Goal: Task Accomplishment & Management: Manage account settings

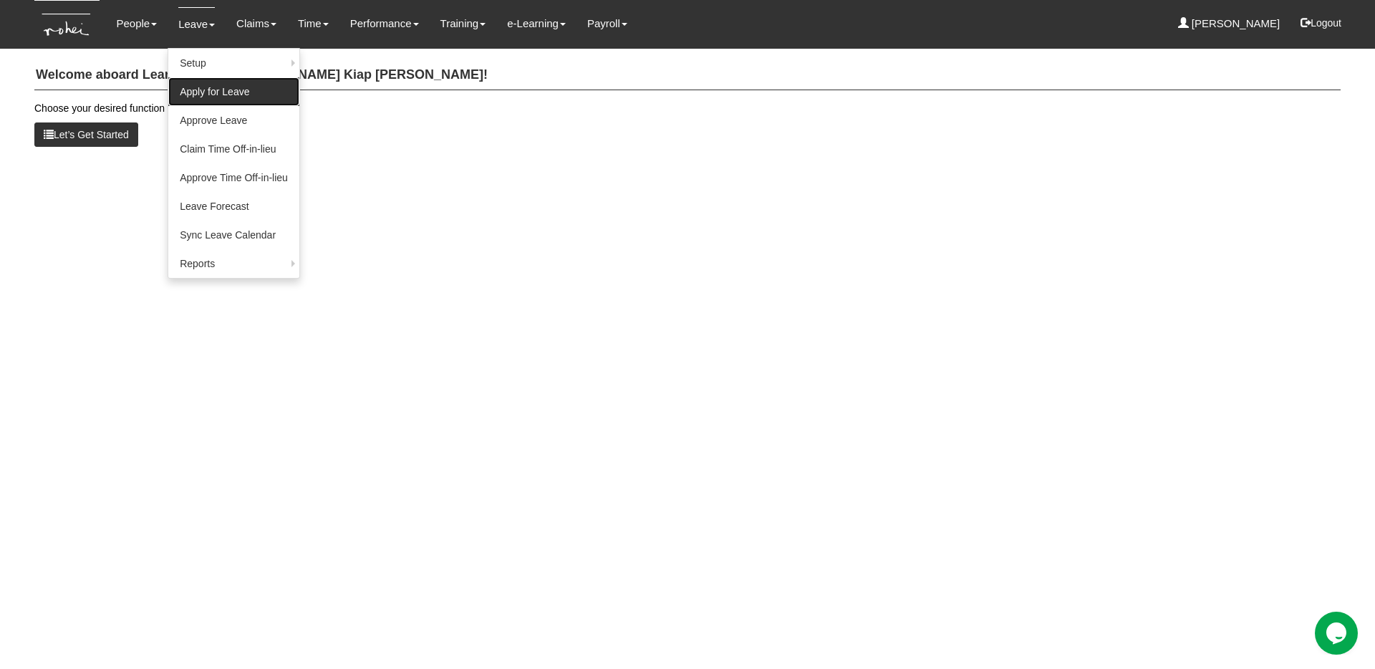
click at [206, 87] on link "Apply for Leave" at bounding box center [233, 91] width 131 height 29
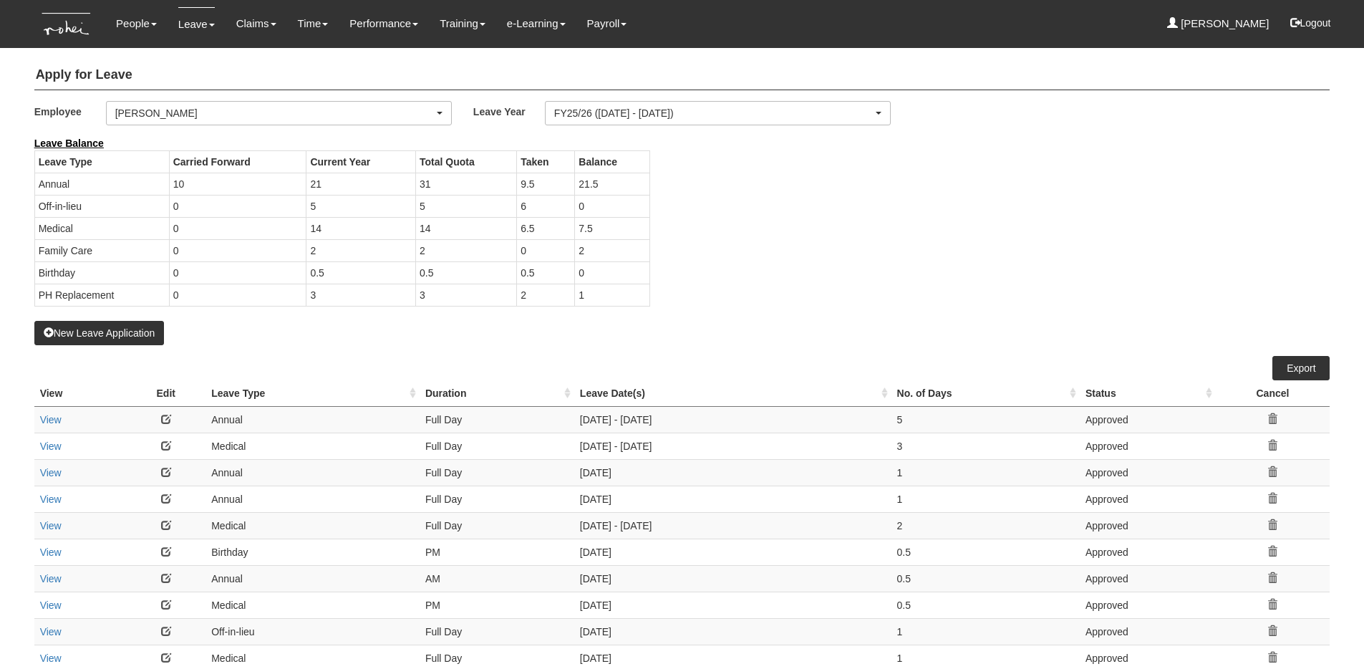
select select "50"
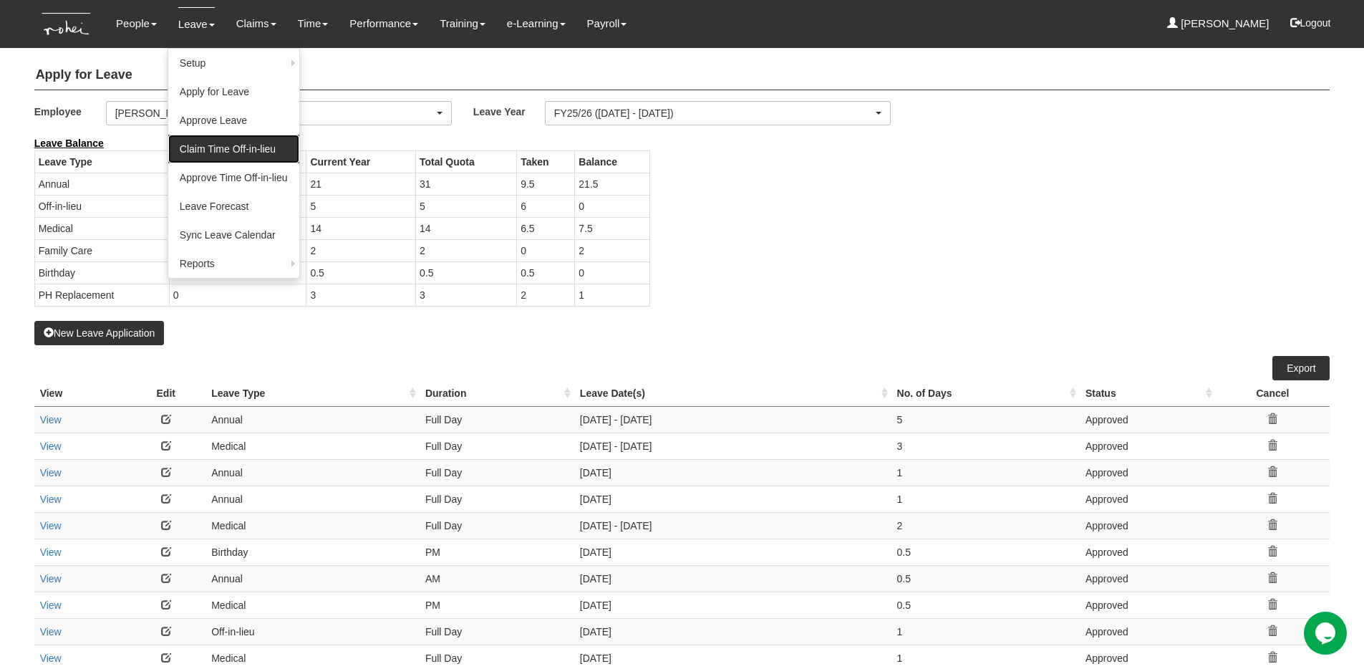
click at [233, 150] on link "Claim Time Off-in-lieu" at bounding box center [233, 149] width 131 height 29
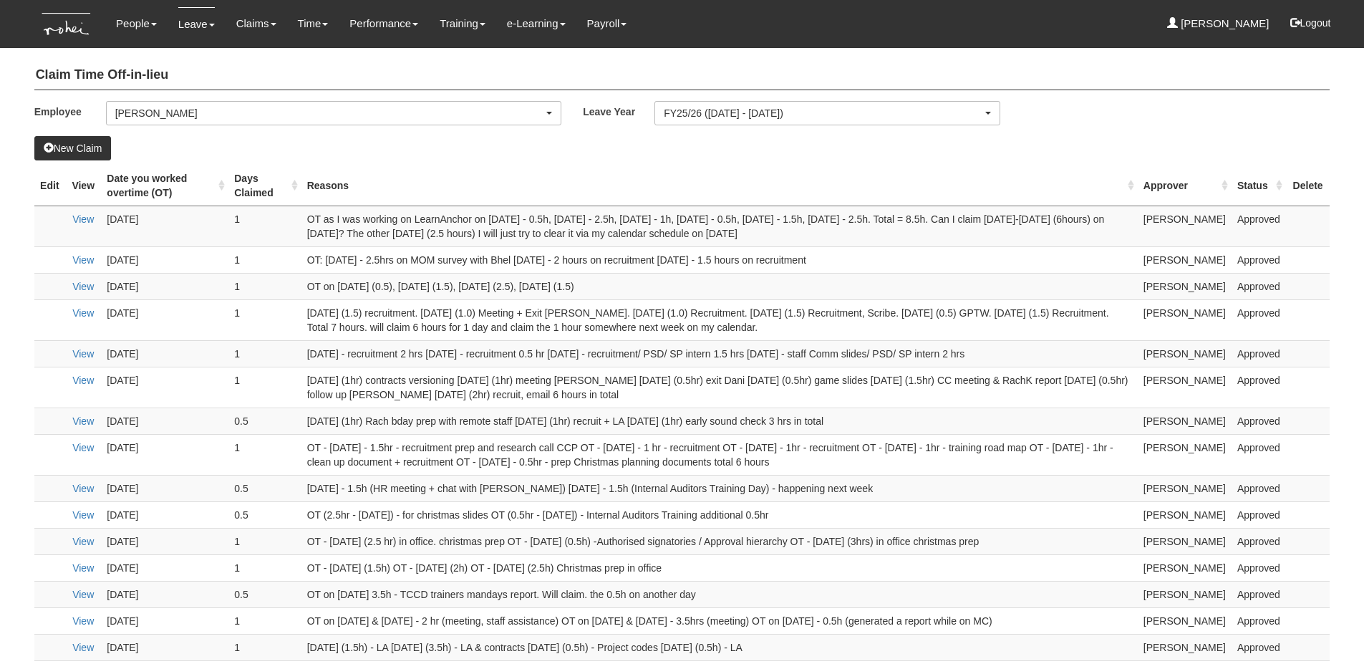
select select "50"
click at [95, 142] on button "New Claim" at bounding box center [72, 148] width 77 height 24
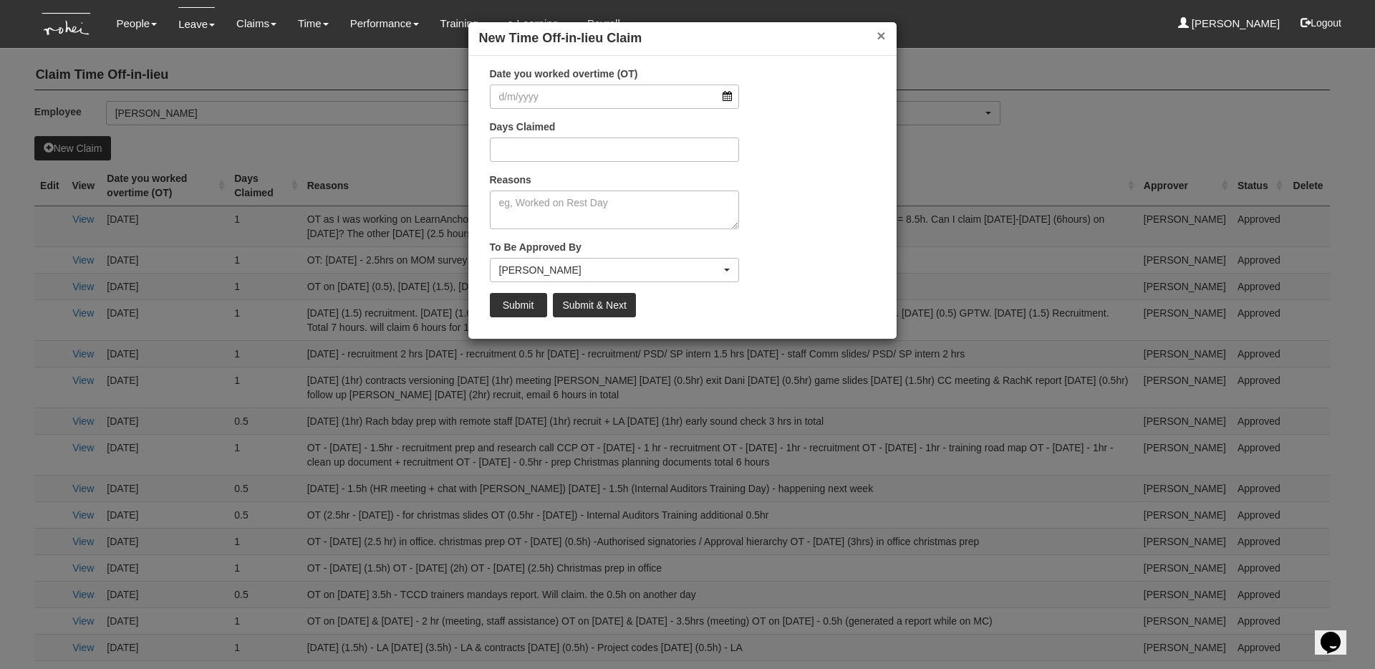
click at [877, 37] on button "×" at bounding box center [881, 35] width 9 height 15
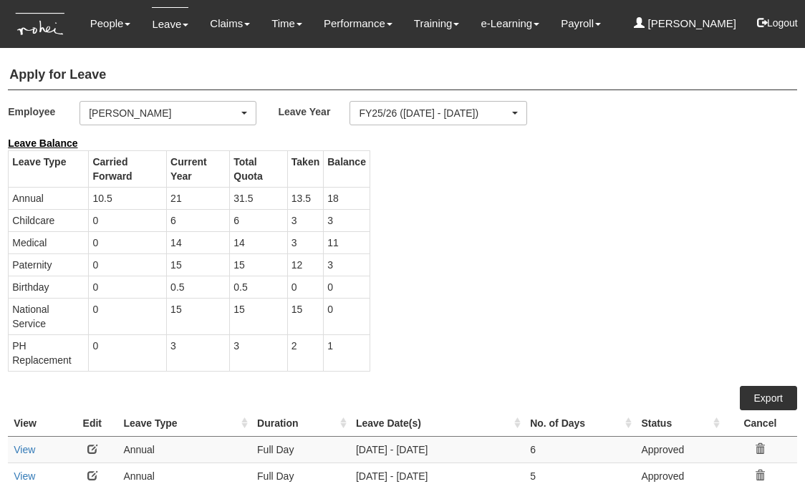
select select "5a253378-523a-4c52-9c83-550f69dab0df"
select select "50"
click at [210, 106] on div "[PERSON_NAME]" at bounding box center [164, 113] width 150 height 14
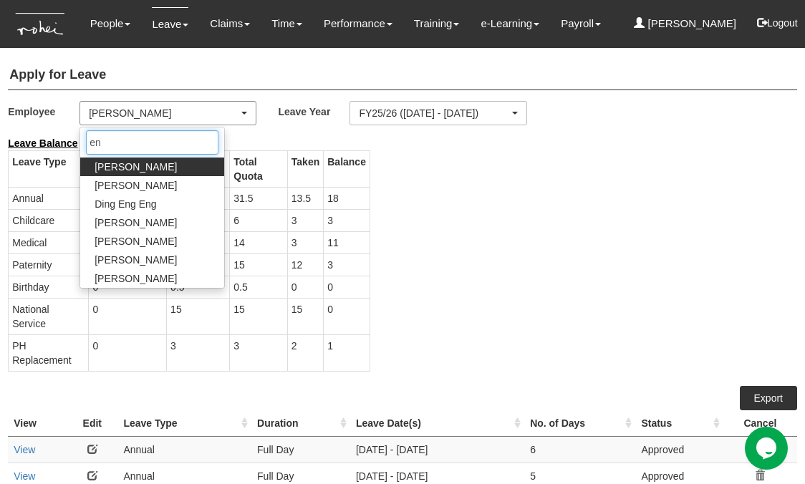
type input "eng"
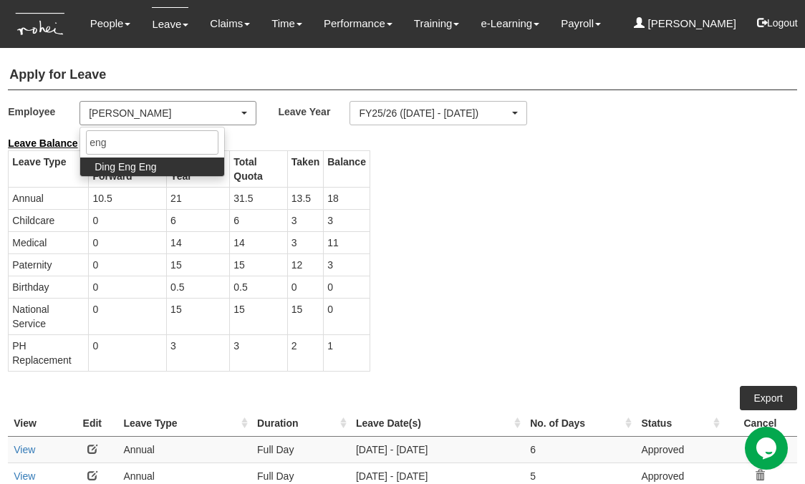
select select "f1bfbe5d-d482-4f06-a1bc-baaa1da31b7a"
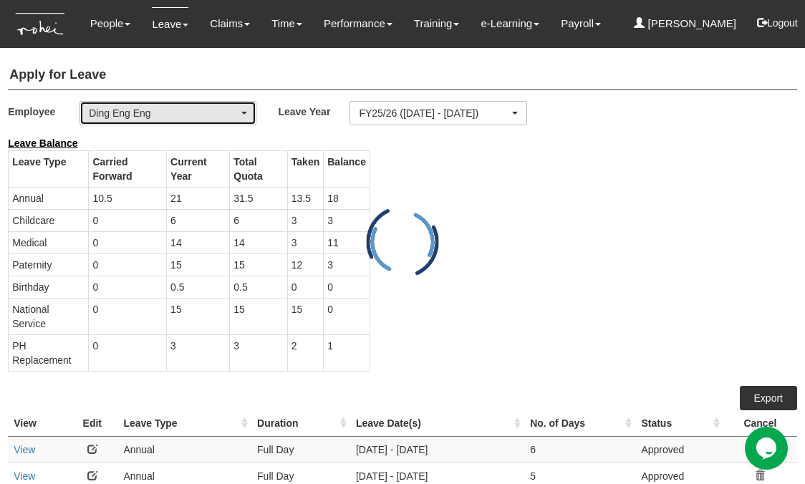
select select "50"
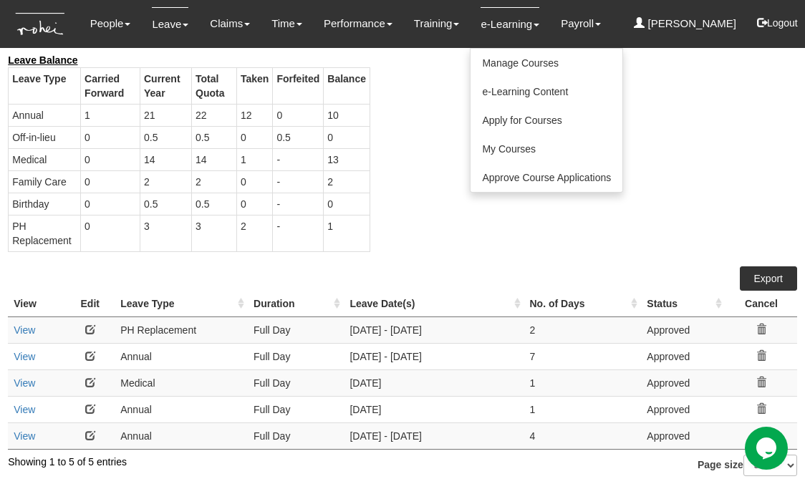
scroll to position [87, 0]
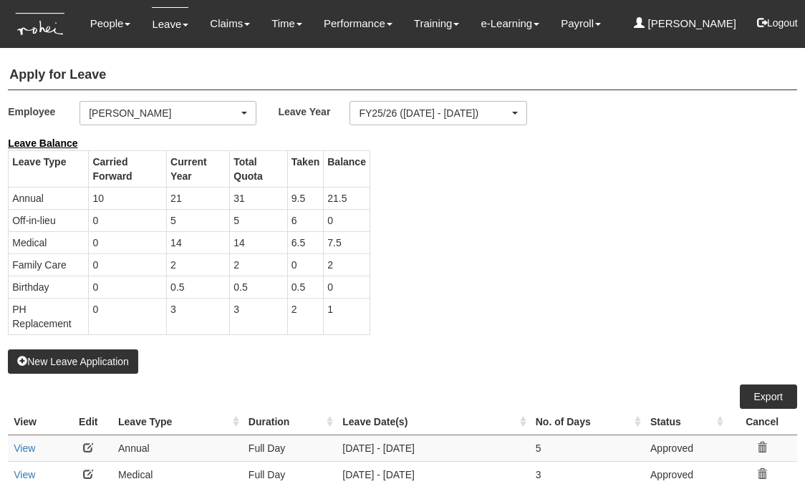
select select "50"
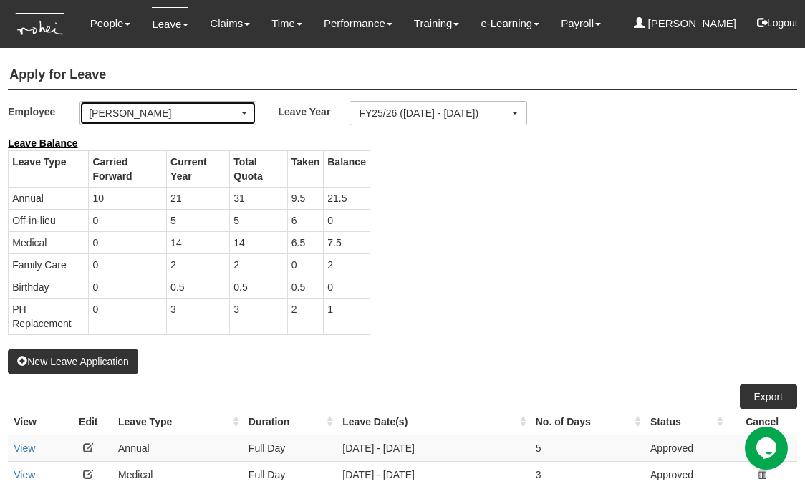
click at [199, 110] on div "[PERSON_NAME]" at bounding box center [164, 113] width 150 height 14
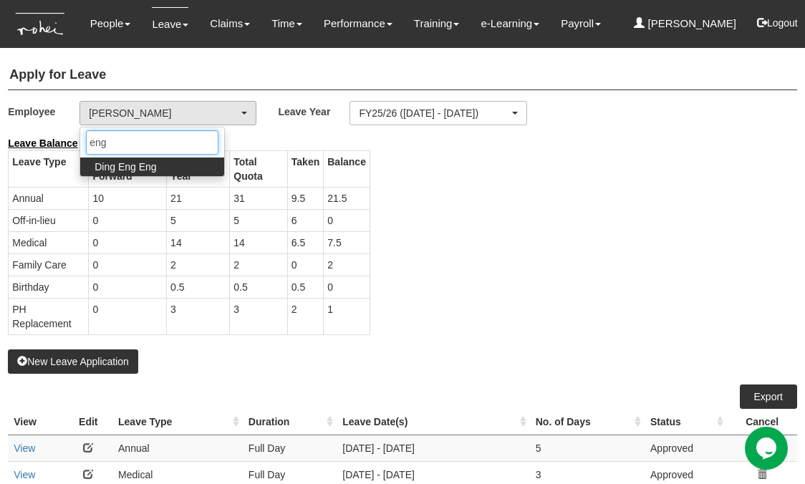
type input "eng"
click at [140, 170] on span "Ding Eng Eng" at bounding box center [126, 167] width 62 height 14
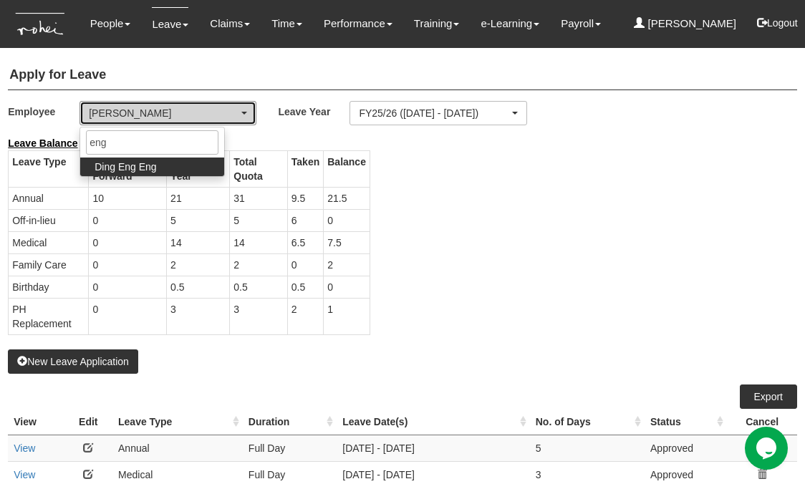
select select "f1bfbe5d-d482-4f06-a1bc-baaa1da31b7a"
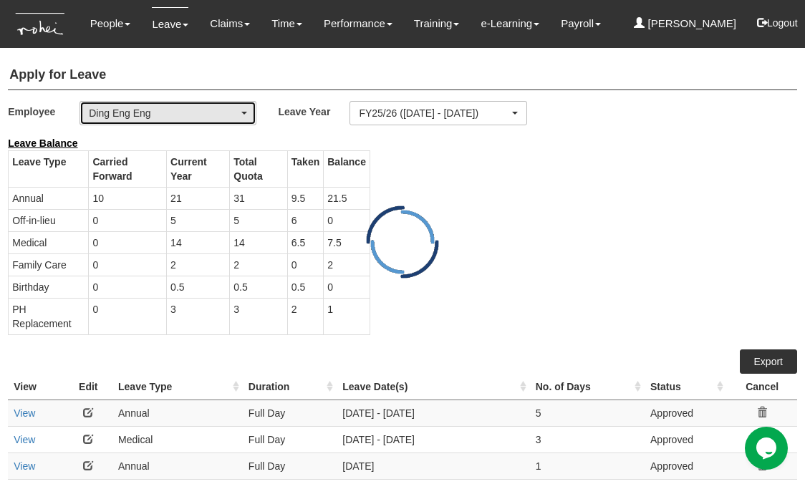
select select "50"
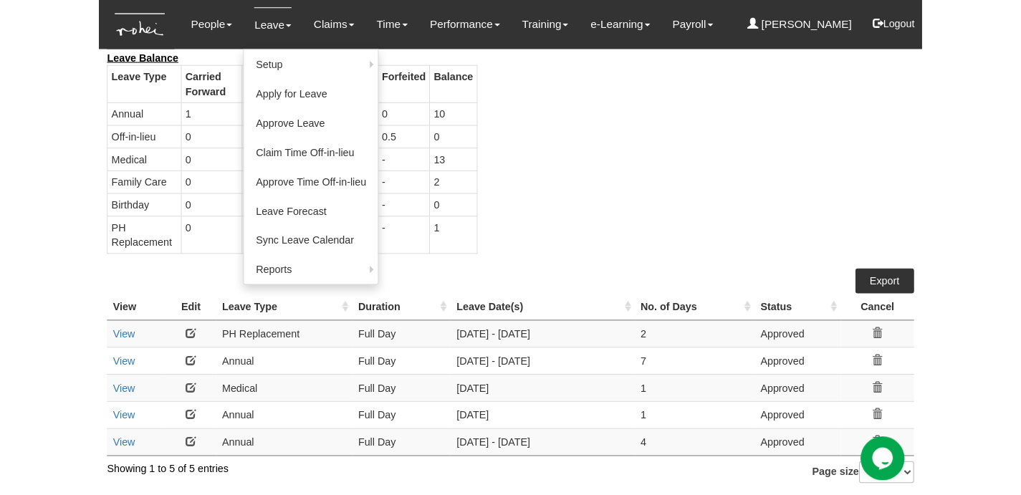
scroll to position [47, 0]
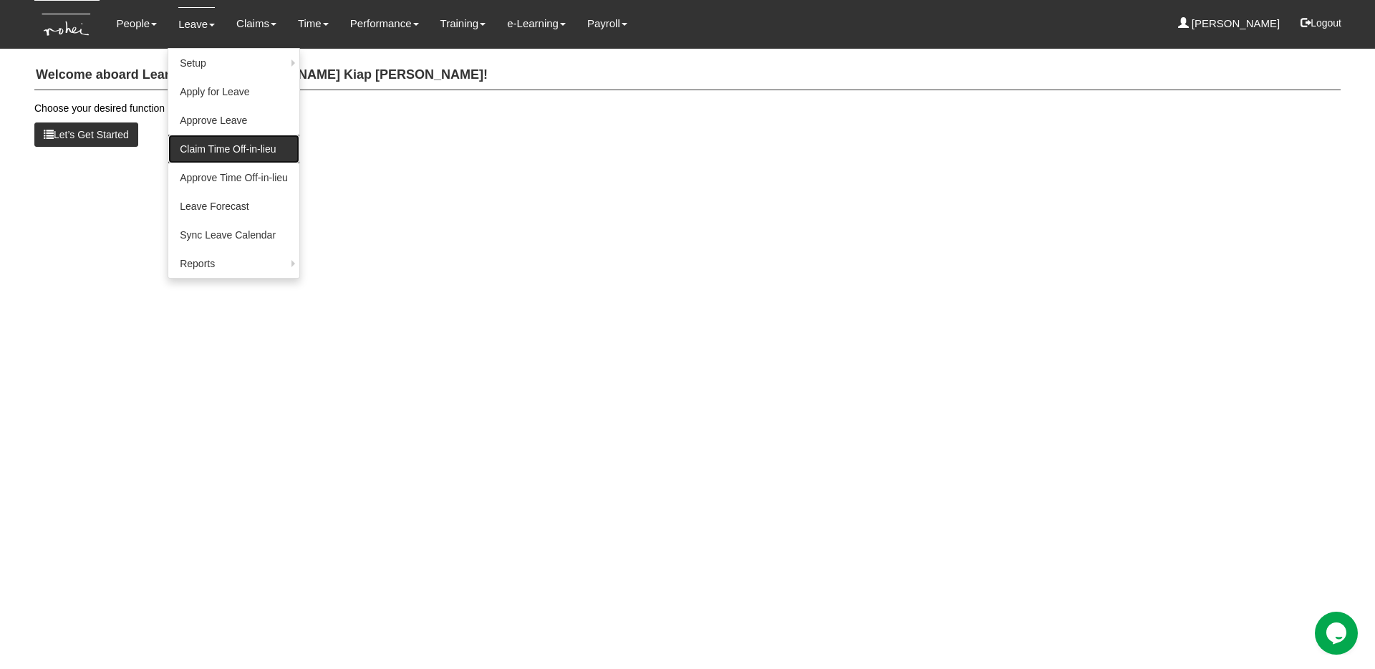
click at [235, 153] on link "Claim Time Off-in-lieu" at bounding box center [233, 149] width 131 height 29
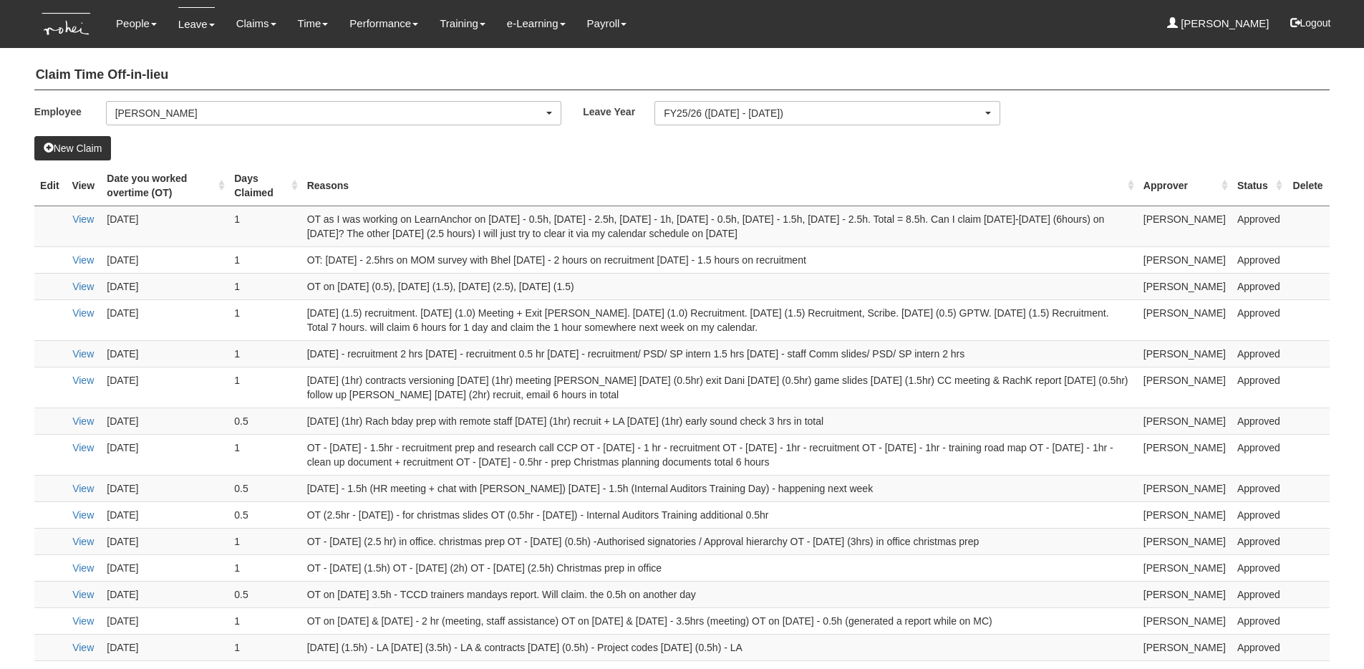
select select "50"
click at [254, 95] on link "Submit Claims" at bounding box center [282, 91] width 113 height 29
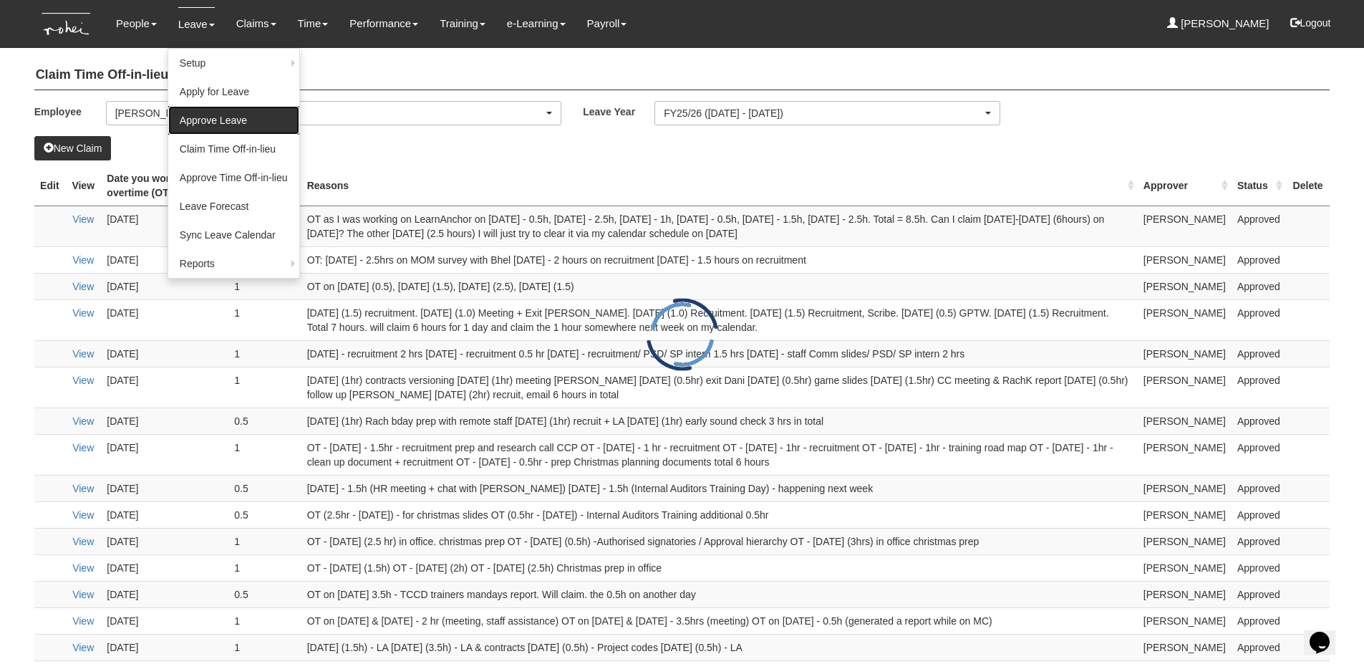
click at [206, 127] on link "Approve Leave" at bounding box center [233, 120] width 131 height 29
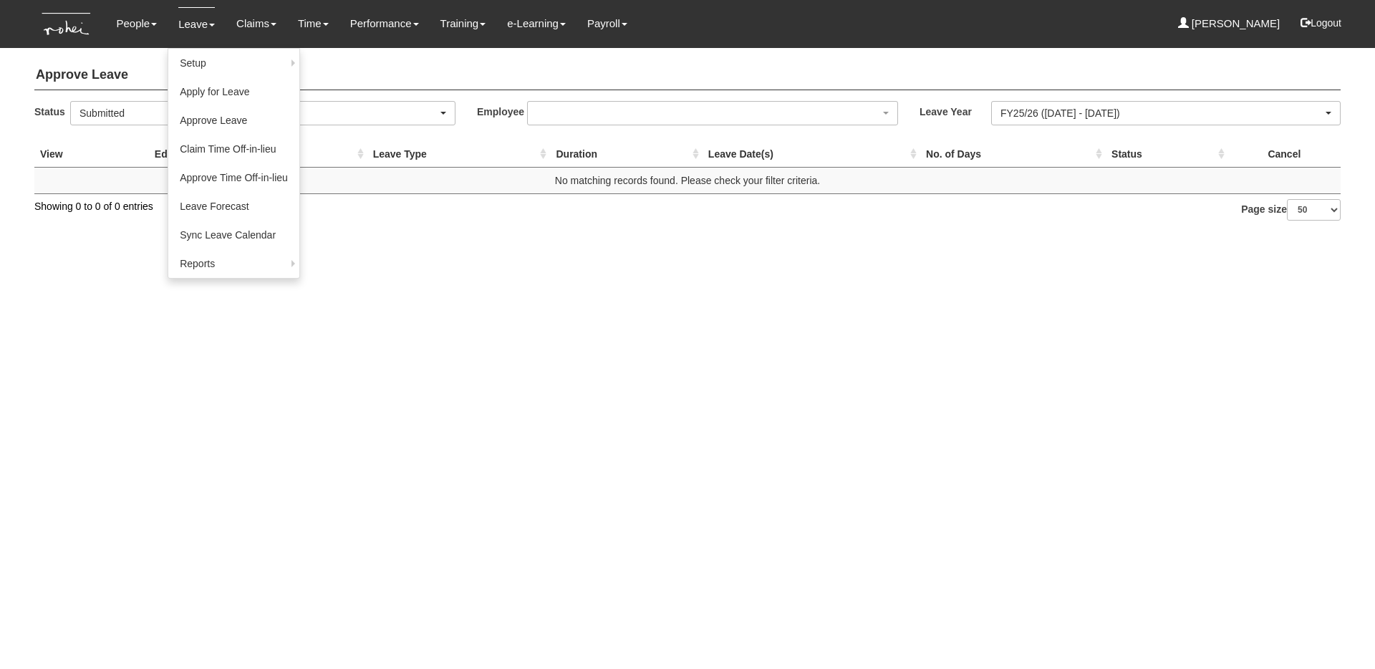
select select "50"
click at [212, 80] on link "Apply for Leave" at bounding box center [233, 91] width 131 height 29
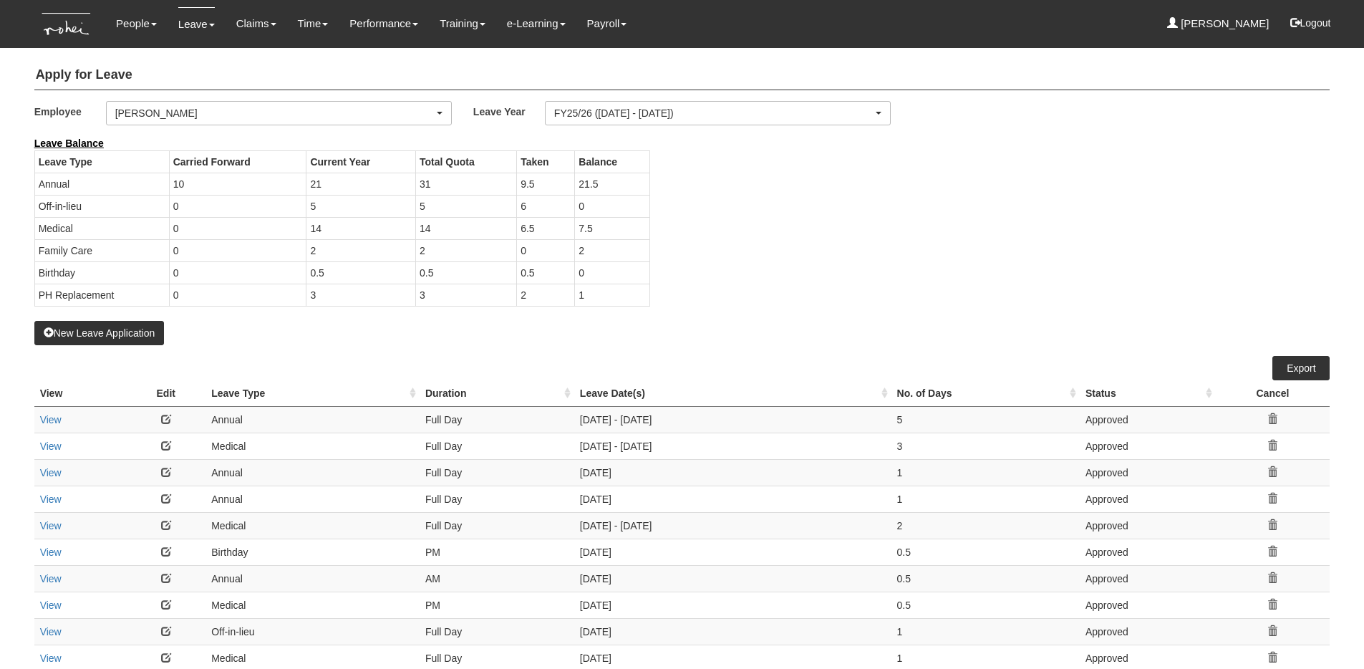
select select "50"
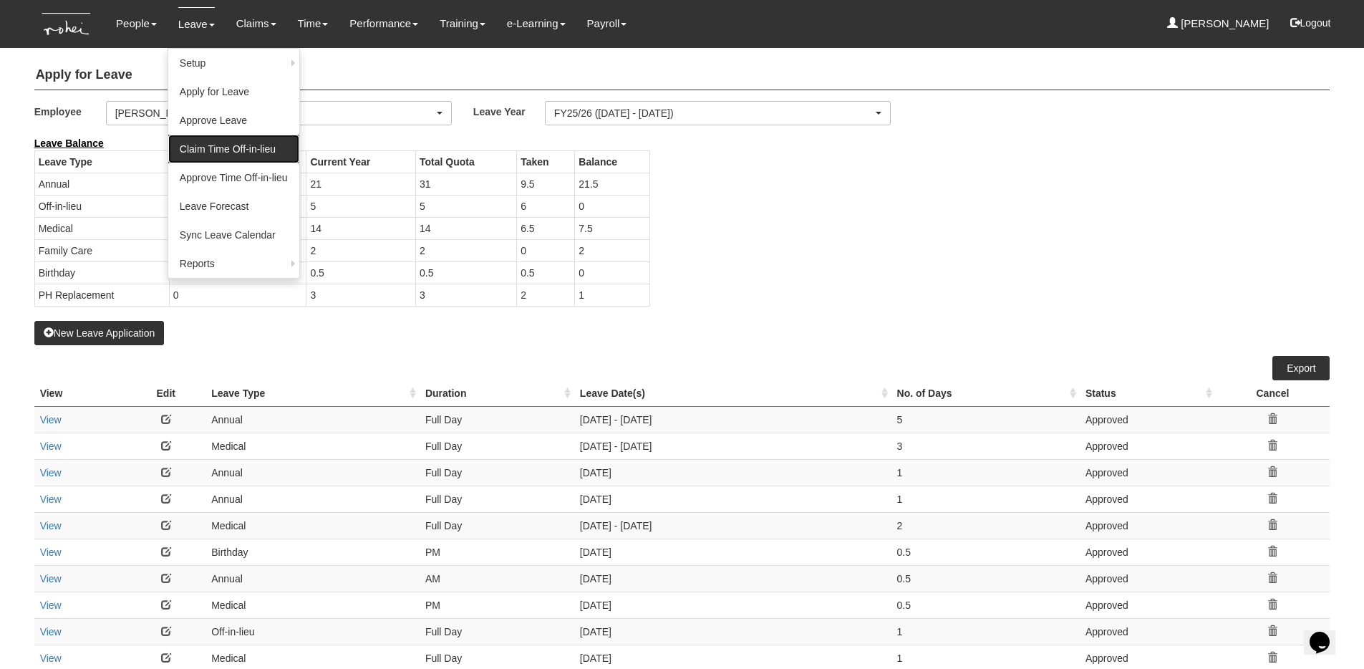
click at [226, 155] on link "Claim Time Off-in-lieu" at bounding box center [233, 149] width 131 height 29
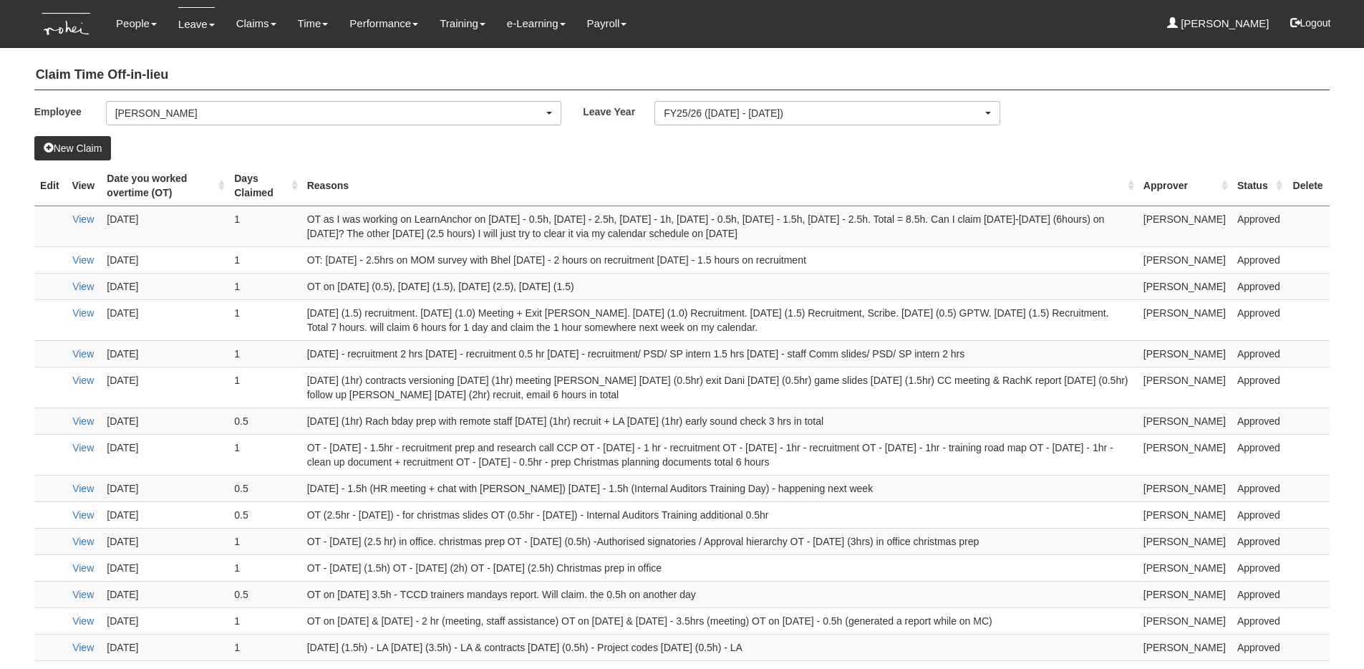
select select "50"
click at [258, 114] on div "[PERSON_NAME]" at bounding box center [329, 113] width 429 height 14
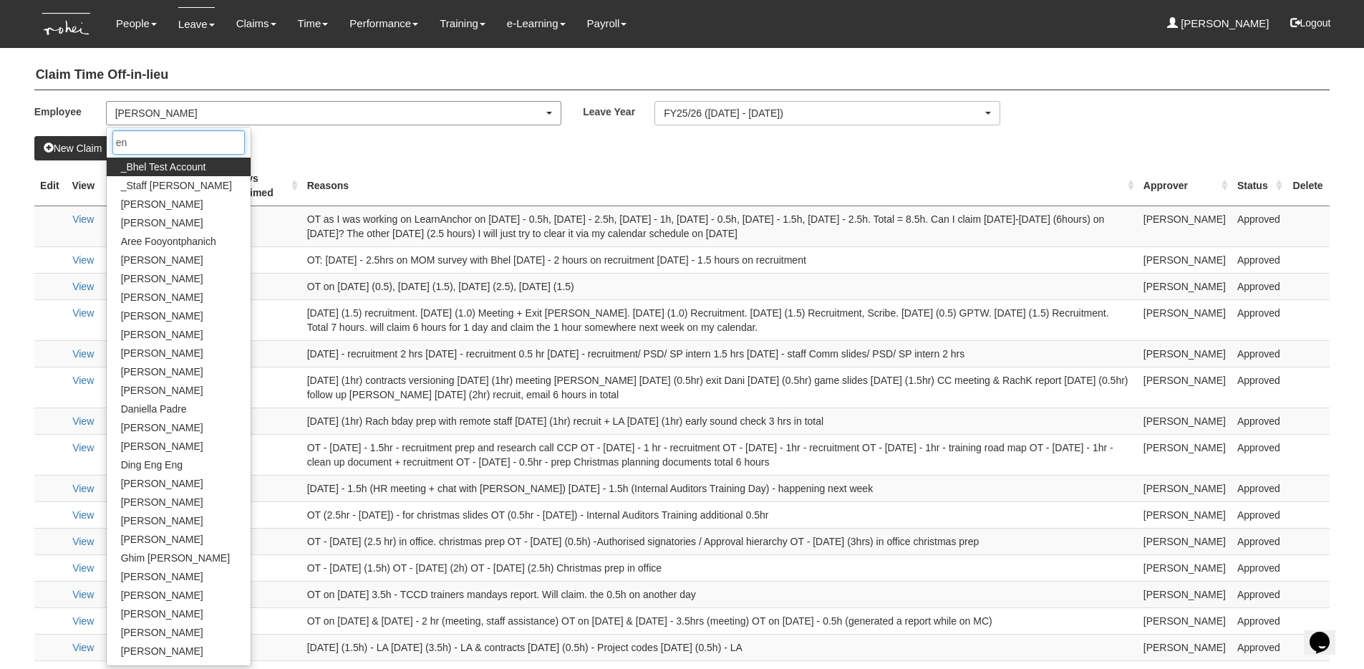
type input "eng"
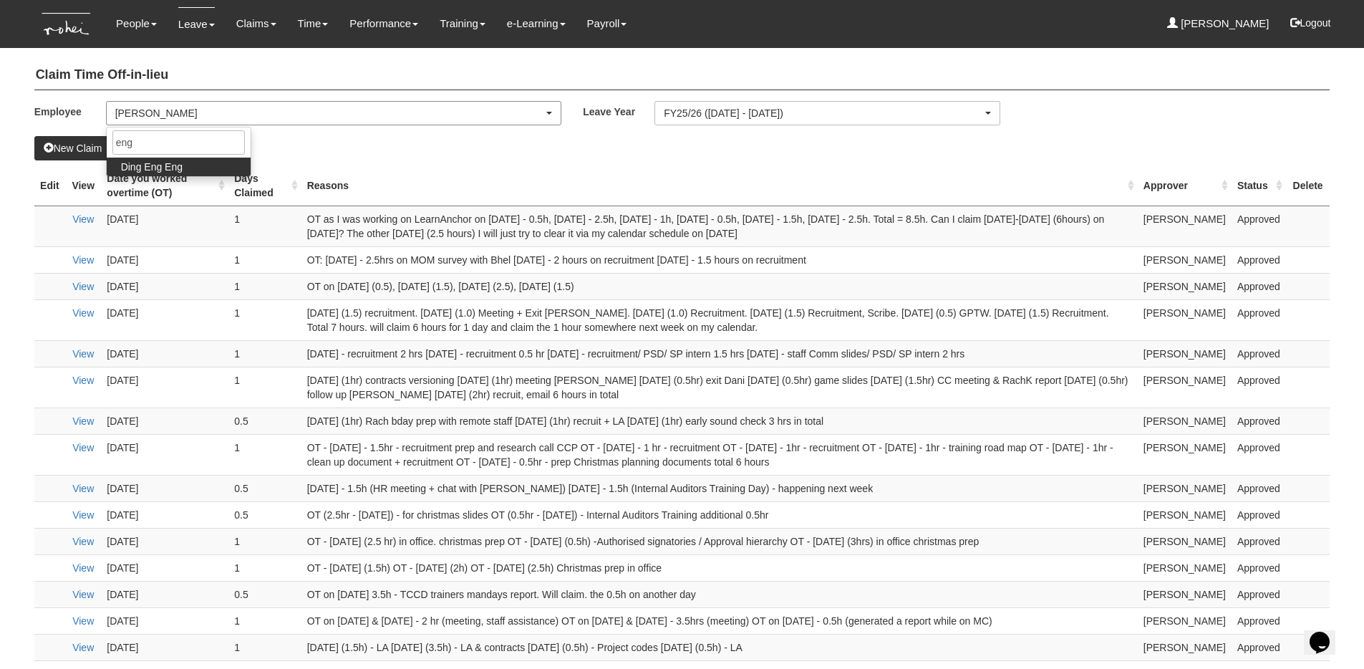
select select "f1bfbe5d-d482-4f06-a1bc-baaa1da31b7a"
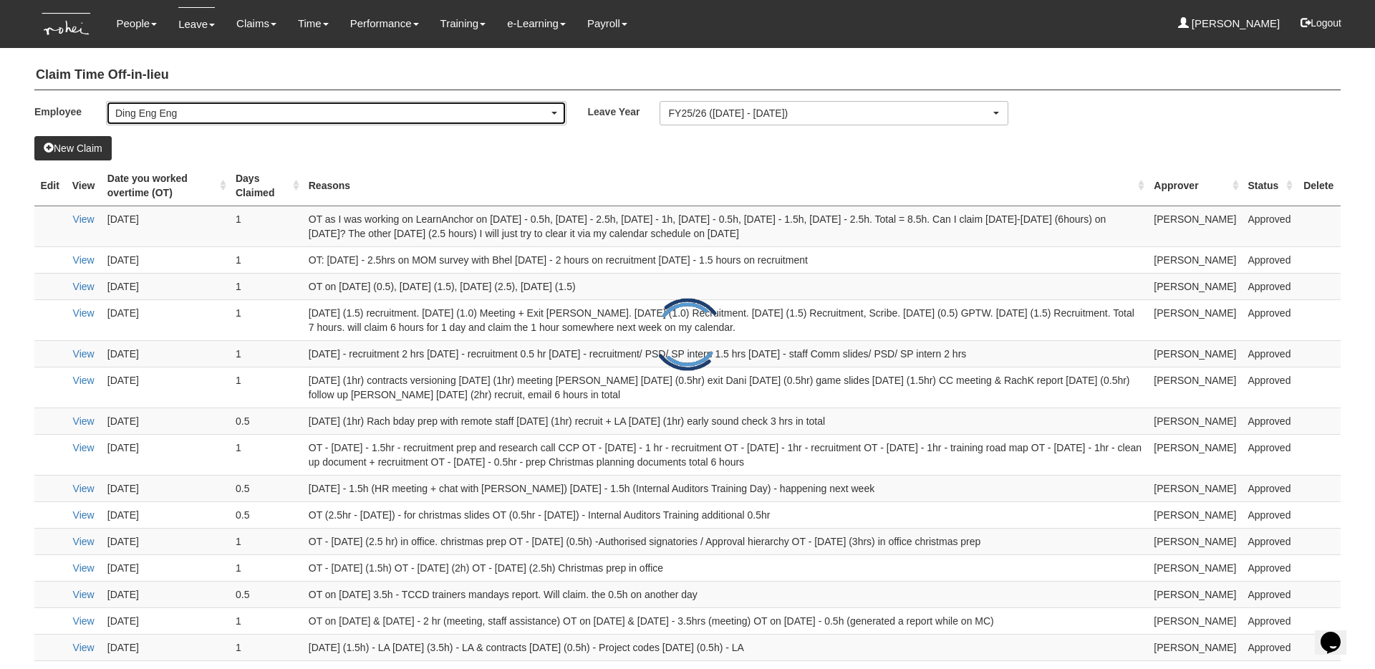
select select "50"
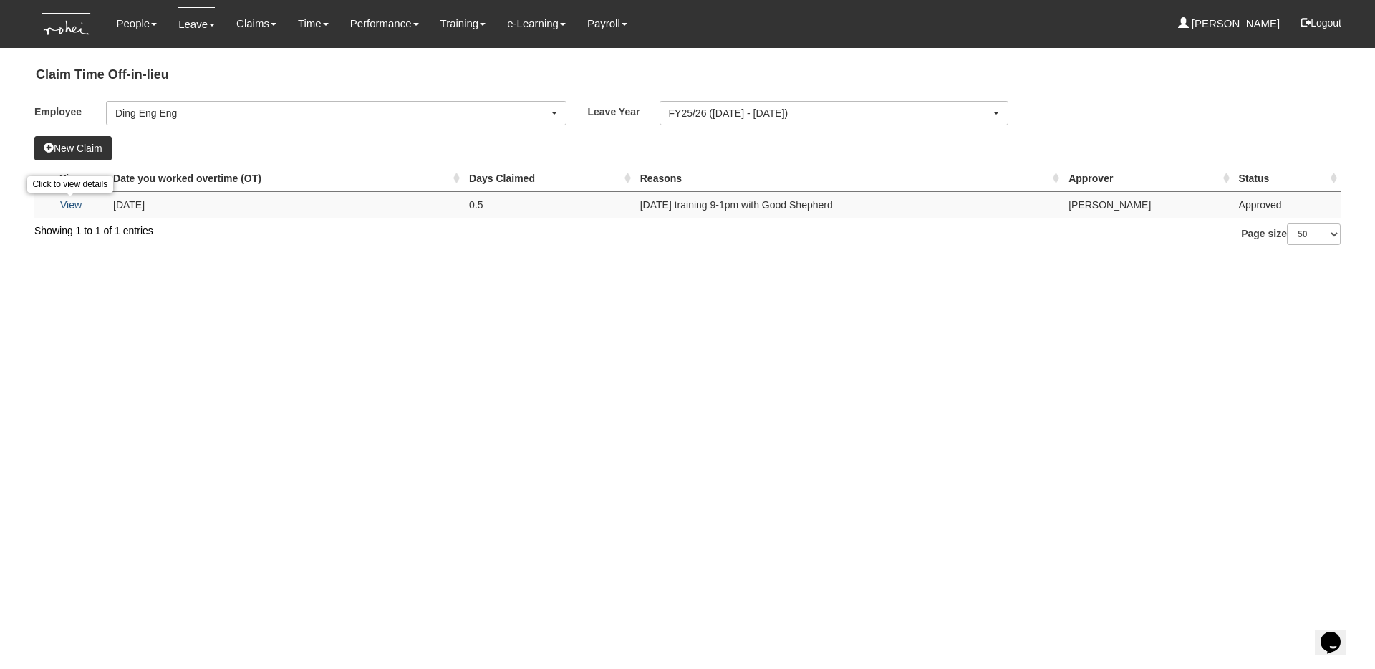
click at [78, 201] on link "View" at bounding box center [70, 204] width 21 height 11
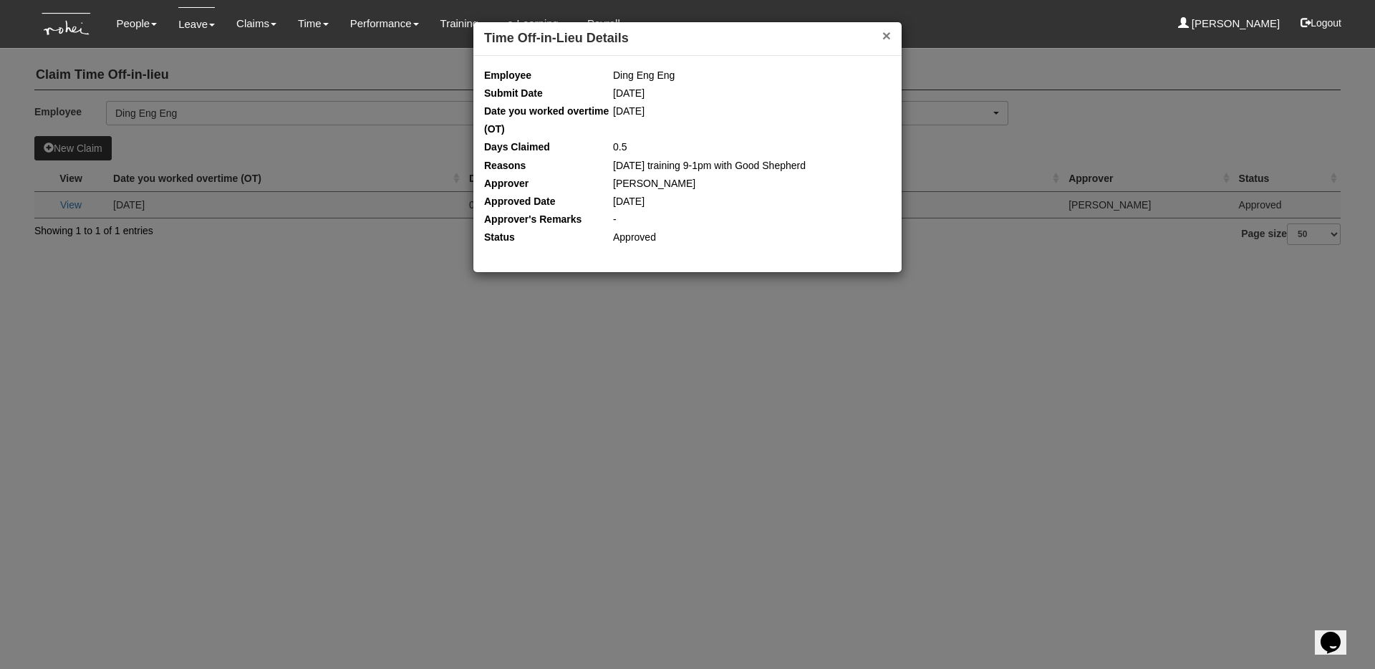
click at [889, 36] on button "×" at bounding box center [886, 35] width 9 height 15
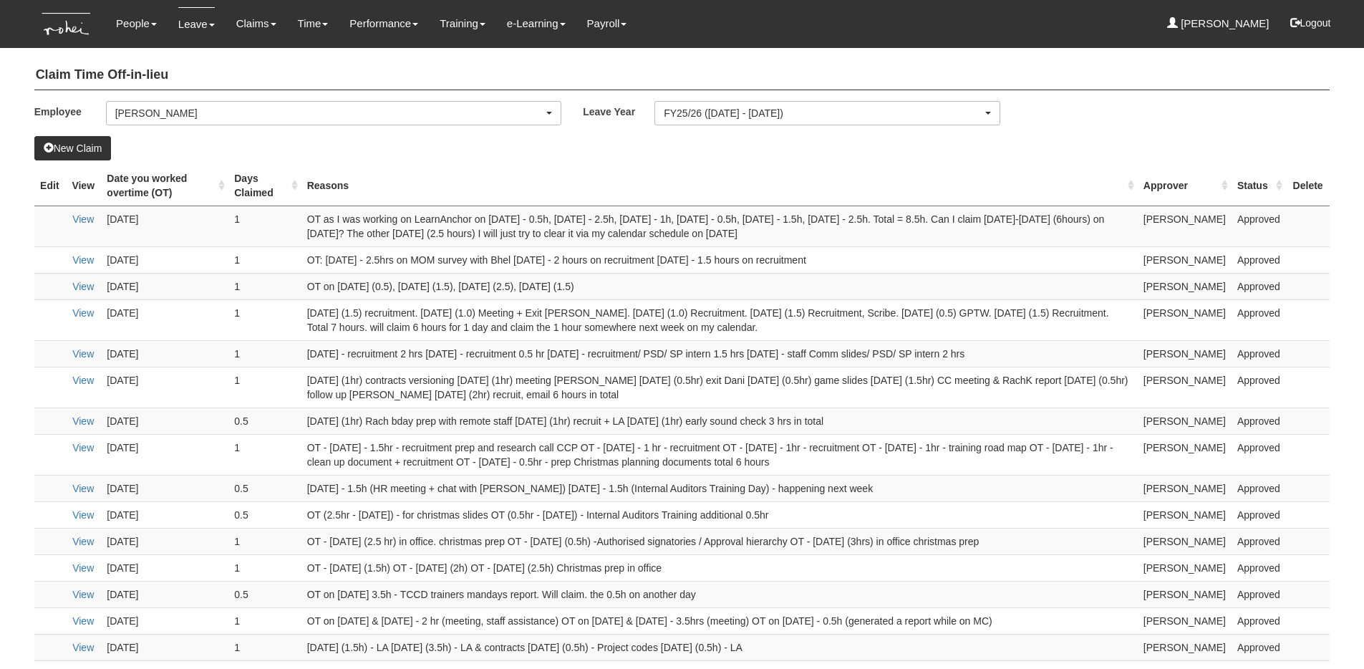
select select "50"
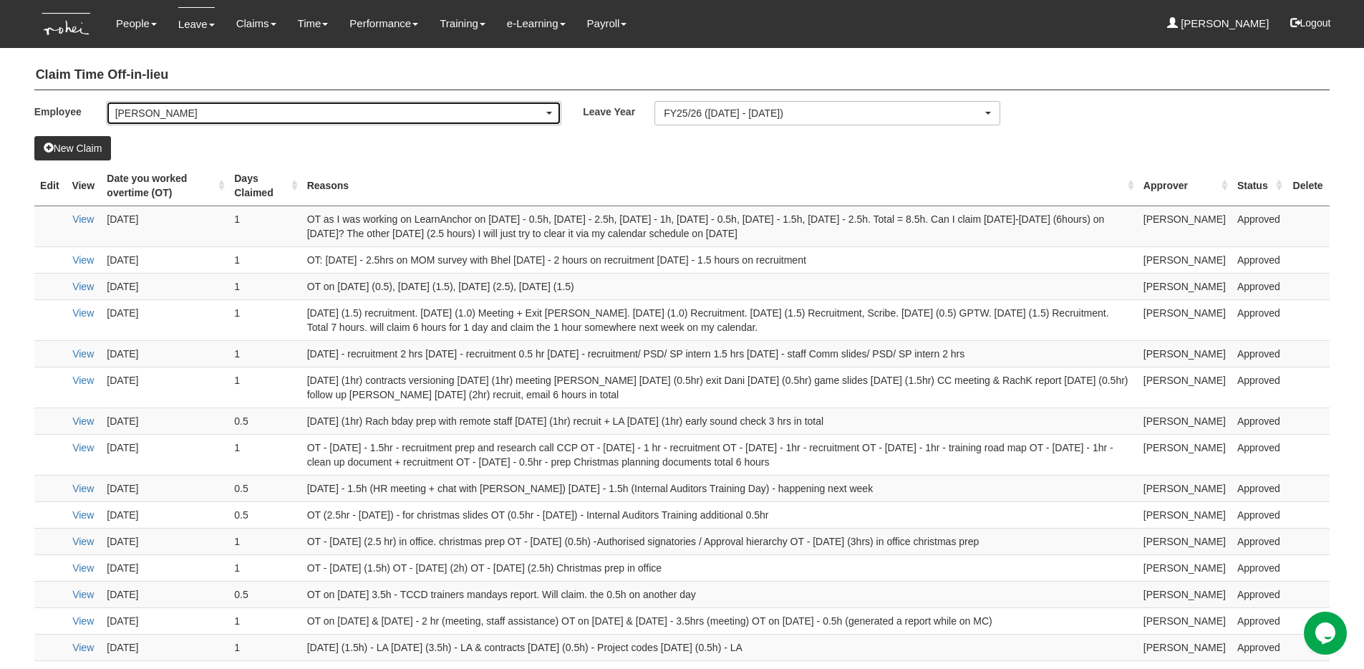
click at [420, 122] on div "[PERSON_NAME]" at bounding box center [334, 113] width 455 height 23
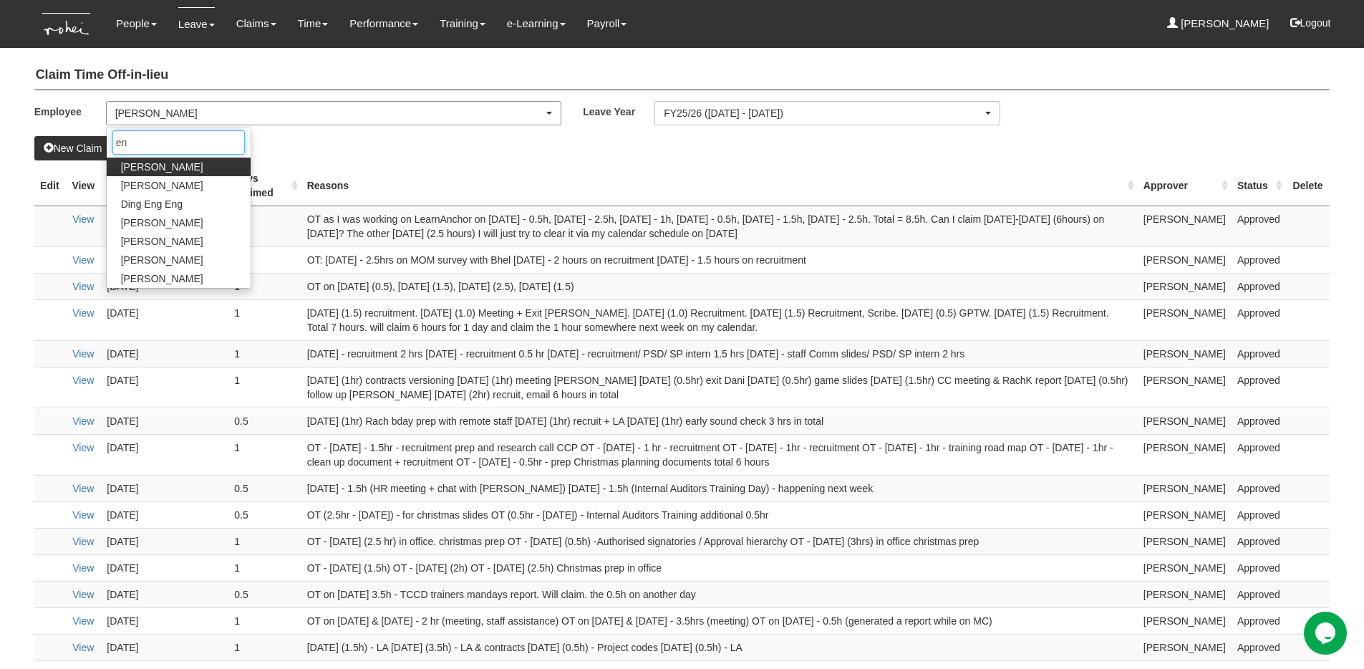
type input "eng"
select select "f1bfbe5d-d482-4f06-a1bc-baaa1da31b7a"
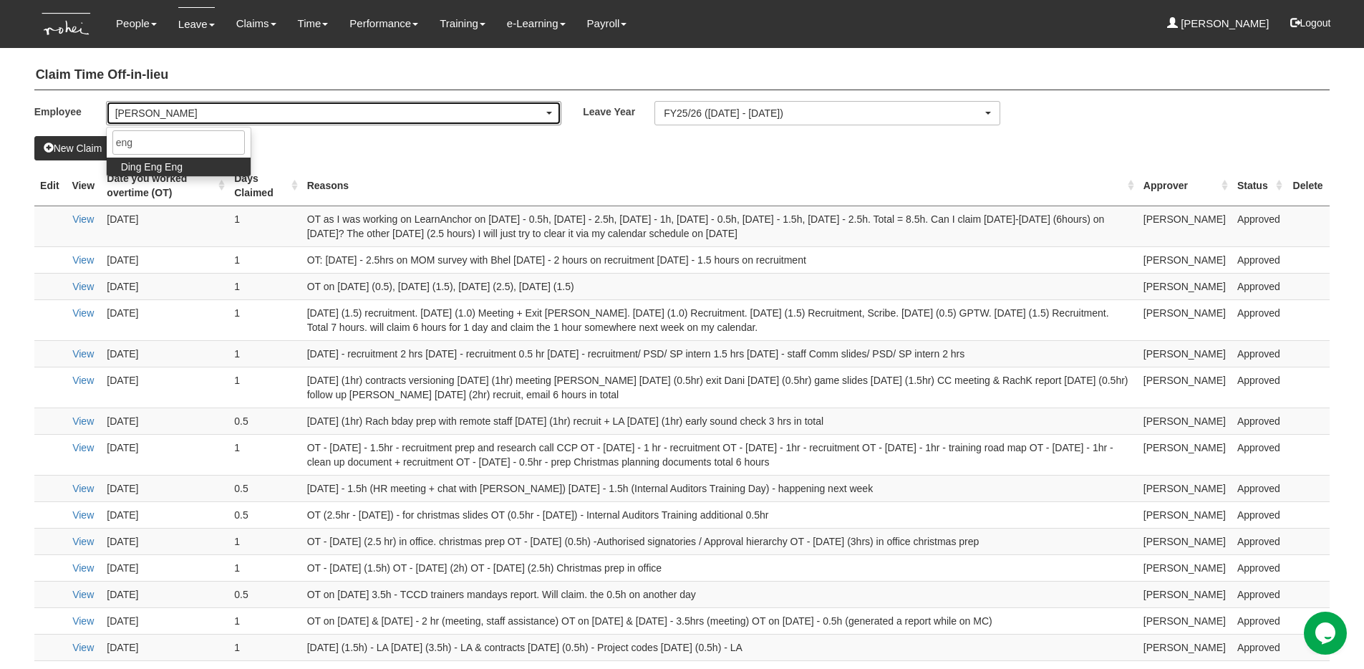
select select "50"
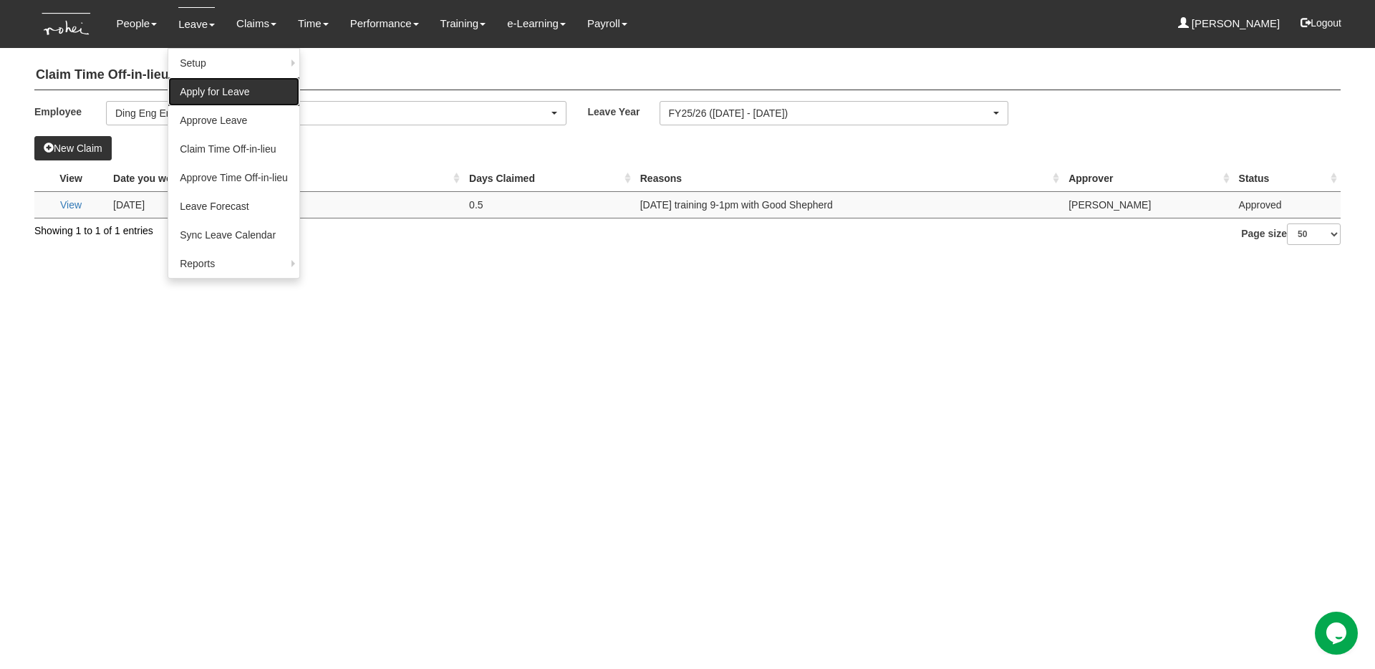
click at [223, 88] on link "Apply for Leave" at bounding box center [233, 91] width 131 height 29
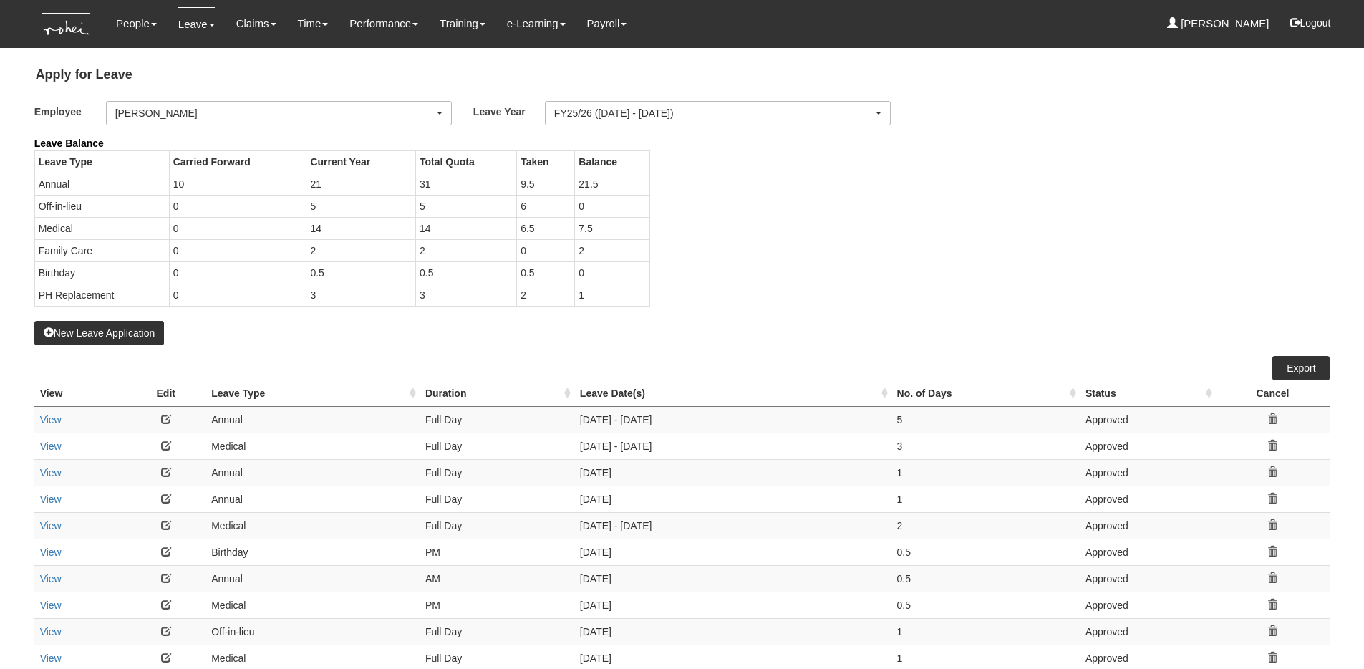
select select "50"
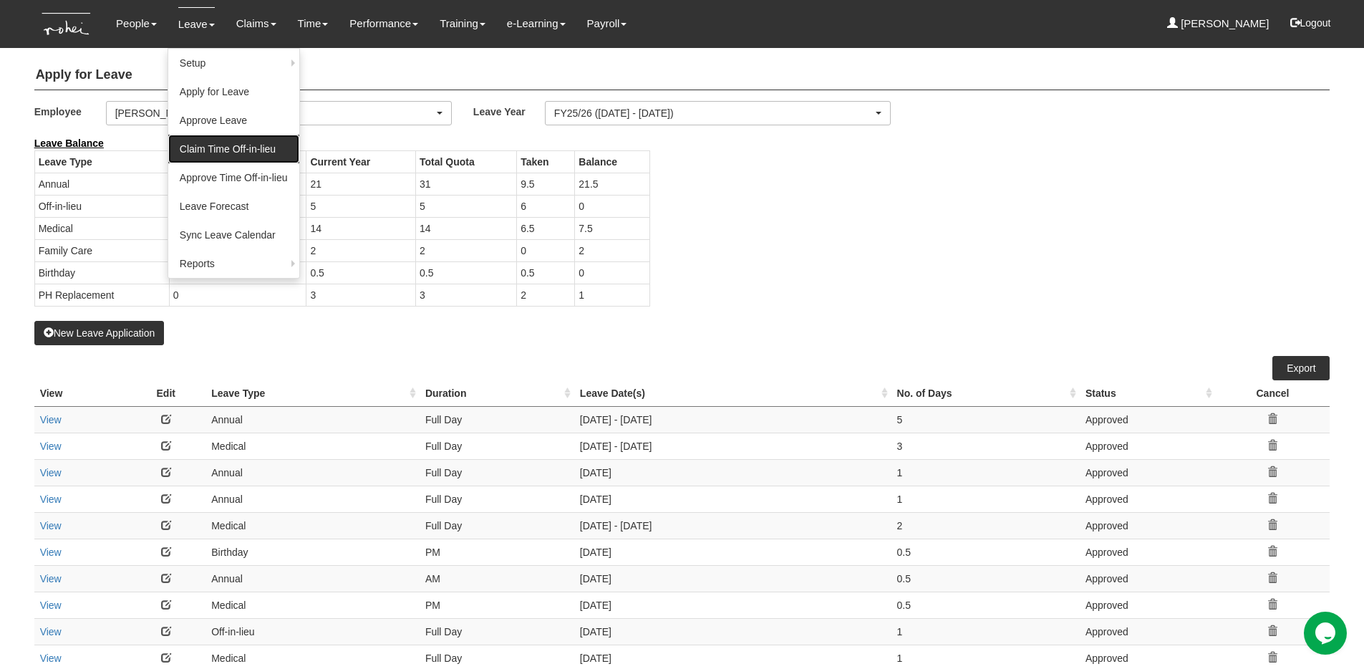
click at [214, 146] on link "Claim Time Off-in-lieu" at bounding box center [233, 149] width 131 height 29
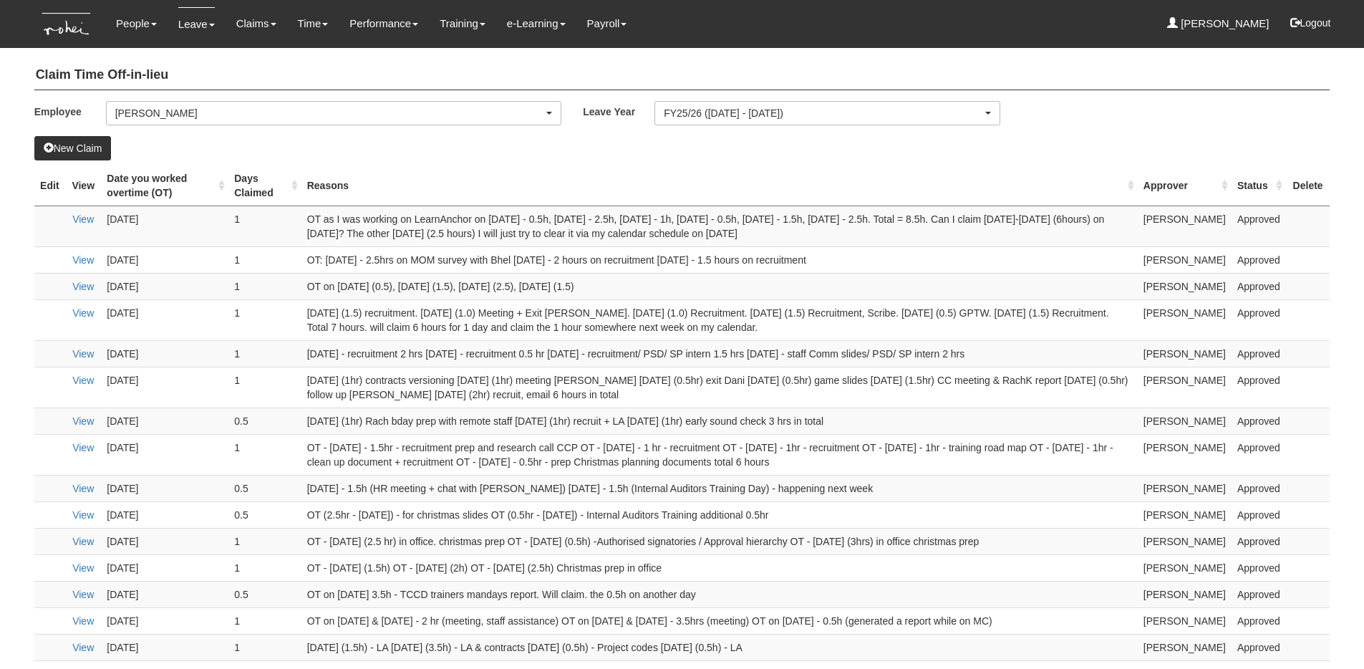
select select "50"
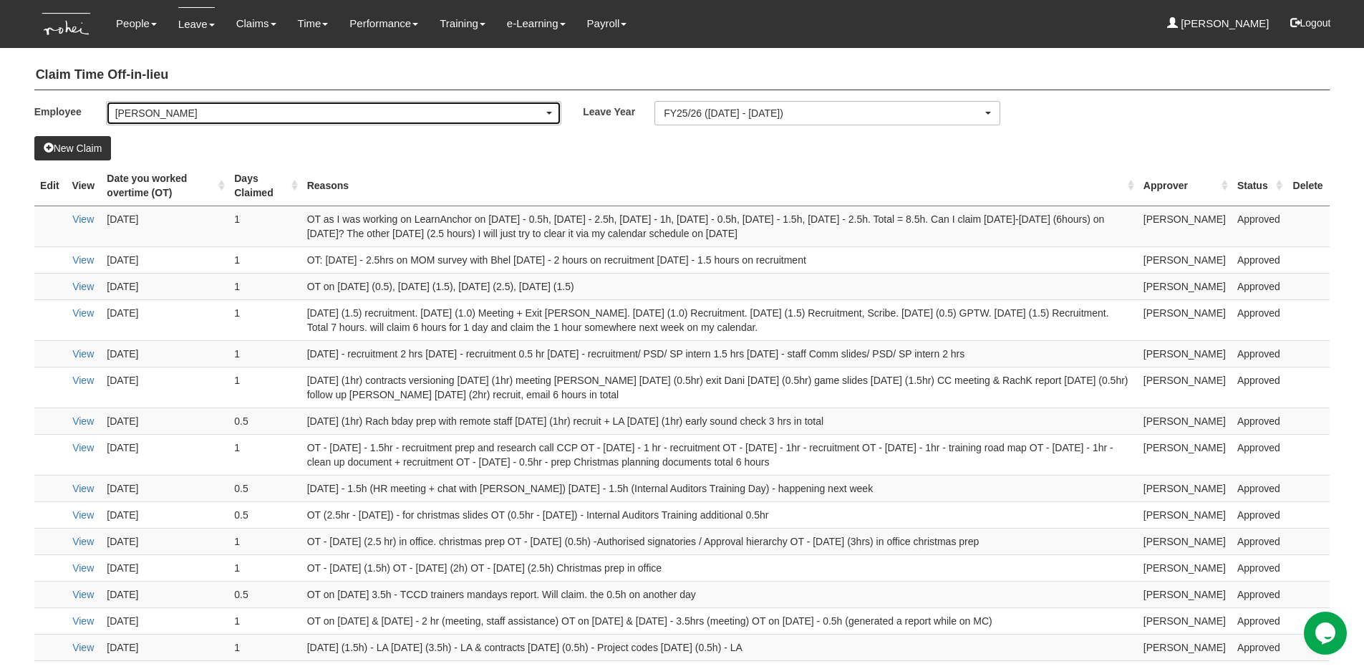
click at [248, 107] on div "[PERSON_NAME]" at bounding box center [329, 113] width 429 height 14
type input "eng"
click at [206, 160] on link "Ding Eng Eng" at bounding box center [179, 167] width 144 height 19
select select "f1bfbe5d-d482-4f06-a1bc-baaa1da31b7a"
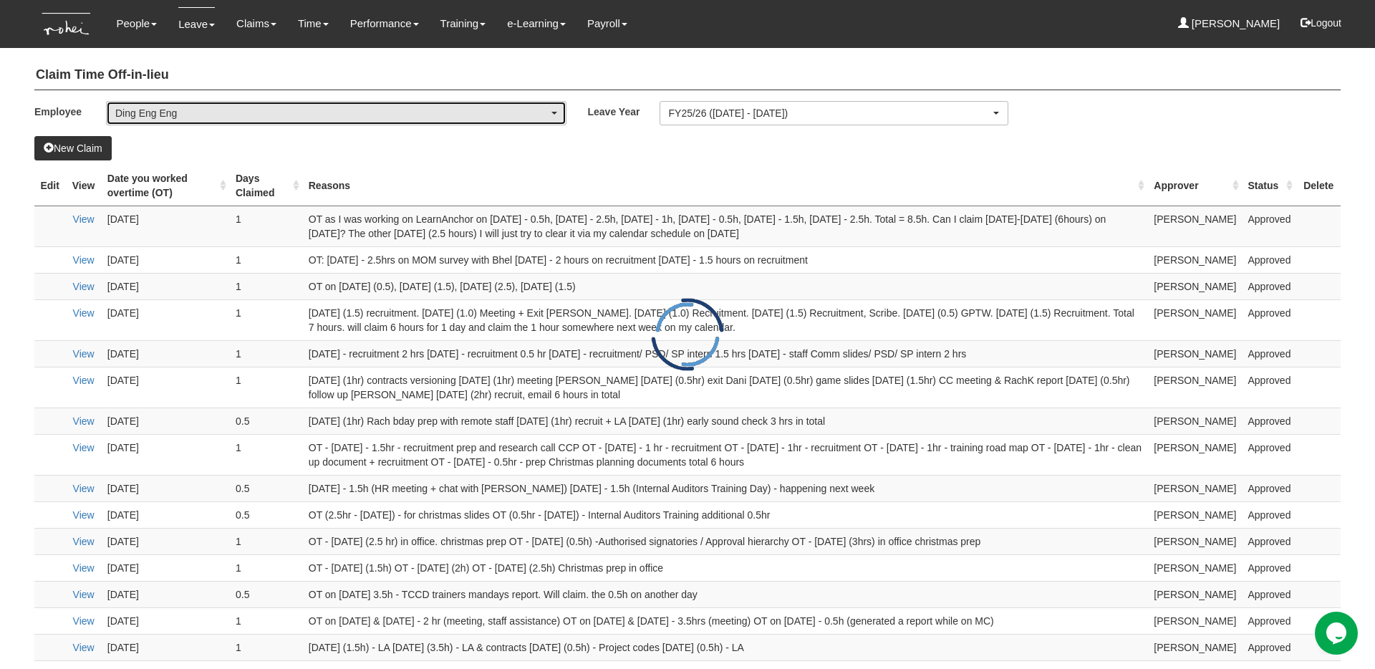
select select "50"
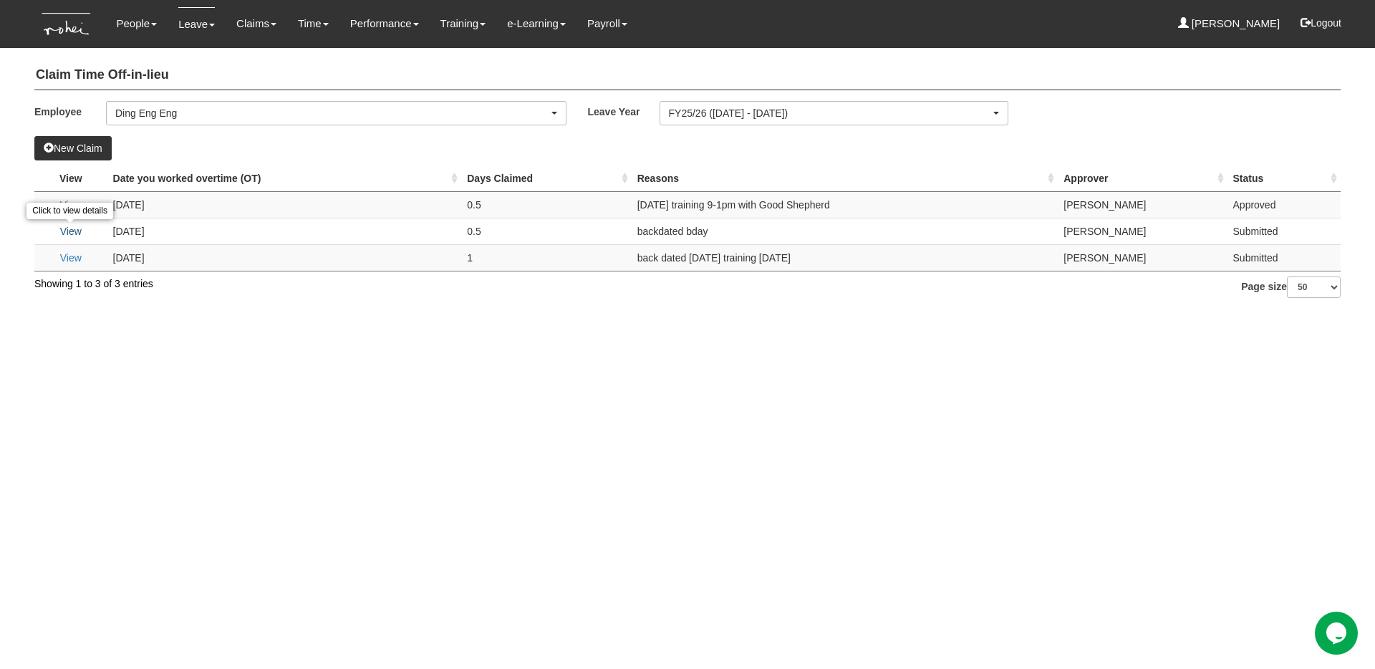
click at [74, 230] on link "View" at bounding box center [70, 231] width 21 height 11
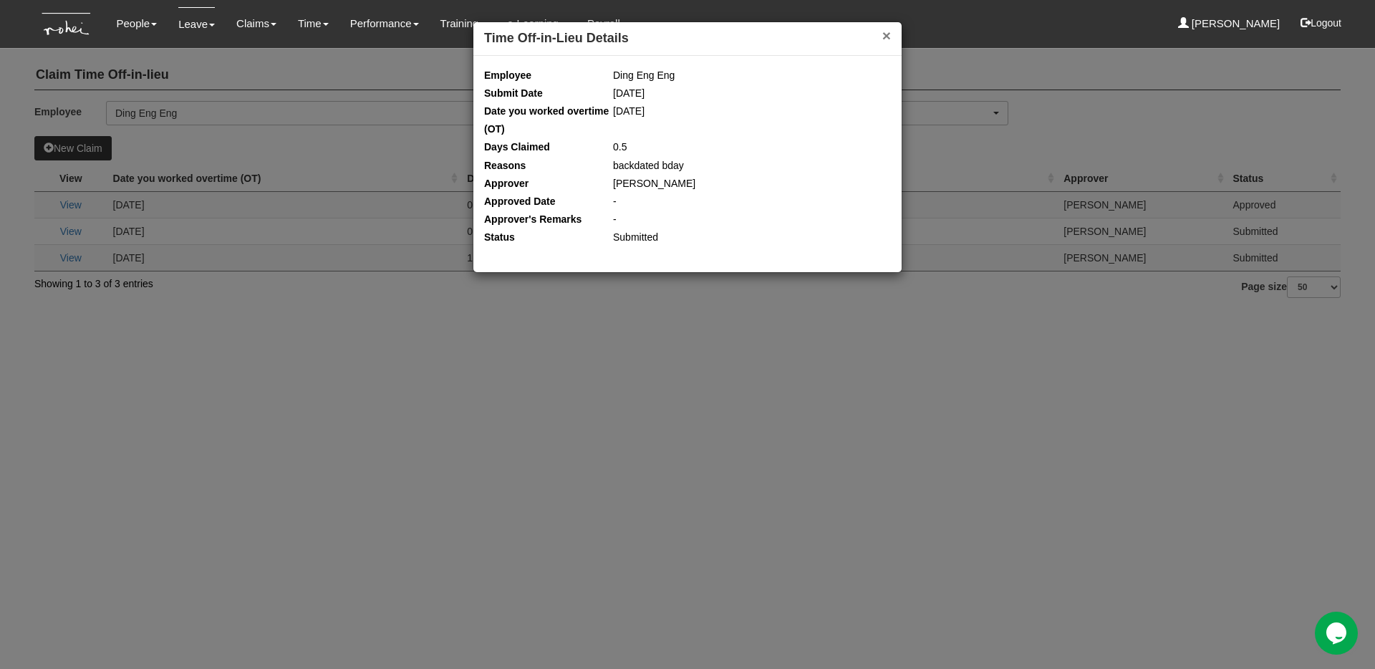
click at [889, 32] on button "×" at bounding box center [886, 35] width 9 height 15
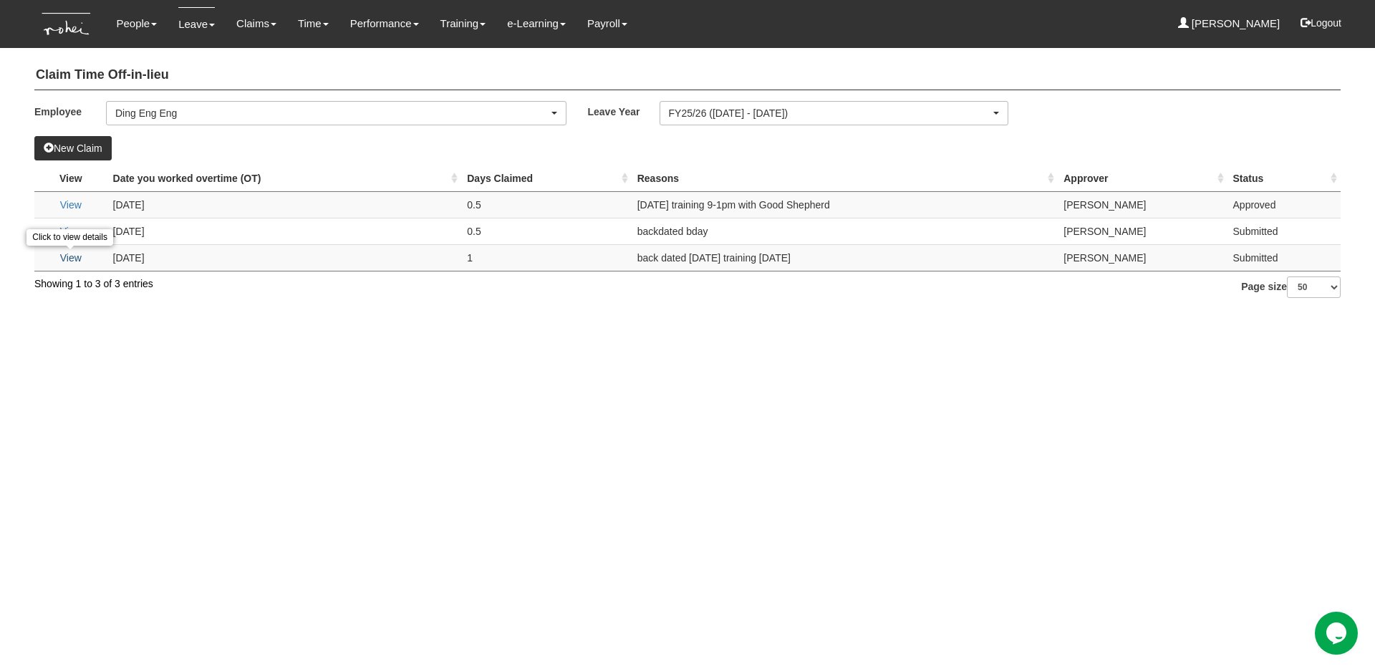
click at [65, 258] on link "View" at bounding box center [70, 257] width 21 height 11
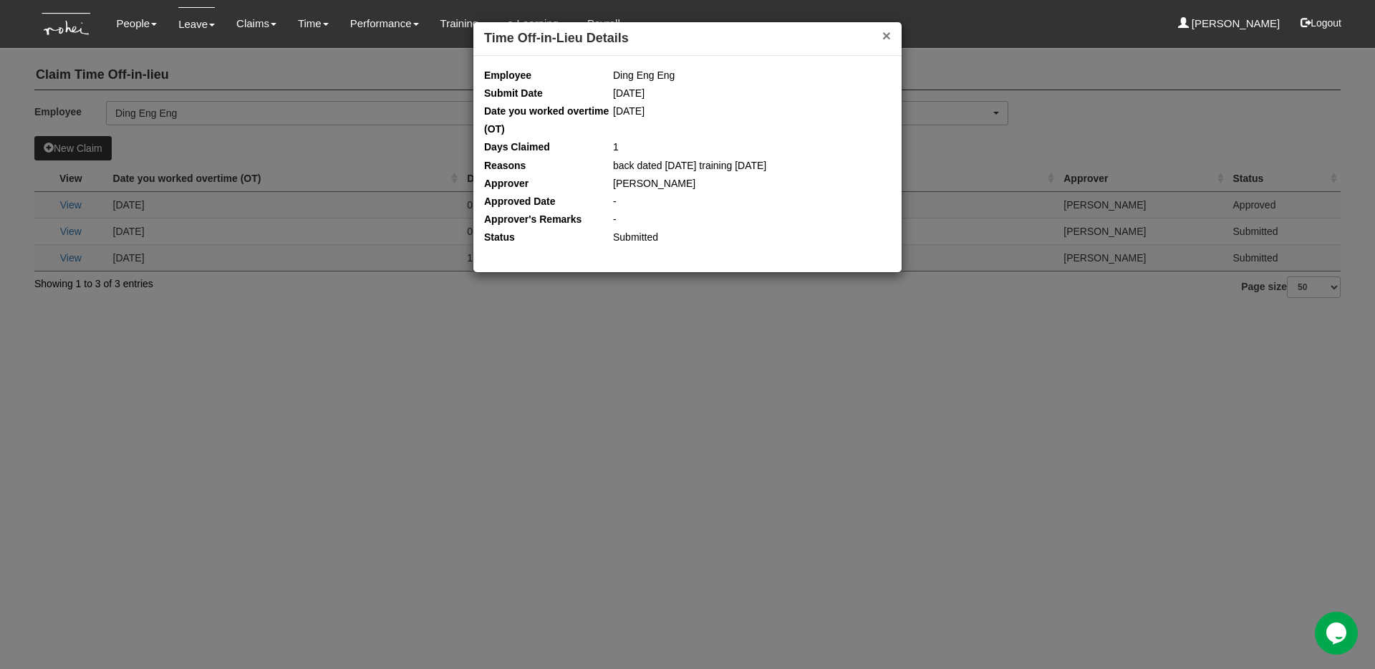
click at [882, 42] on button "×" at bounding box center [886, 35] width 9 height 15
